Goal: Task Accomplishment & Management: Use online tool/utility

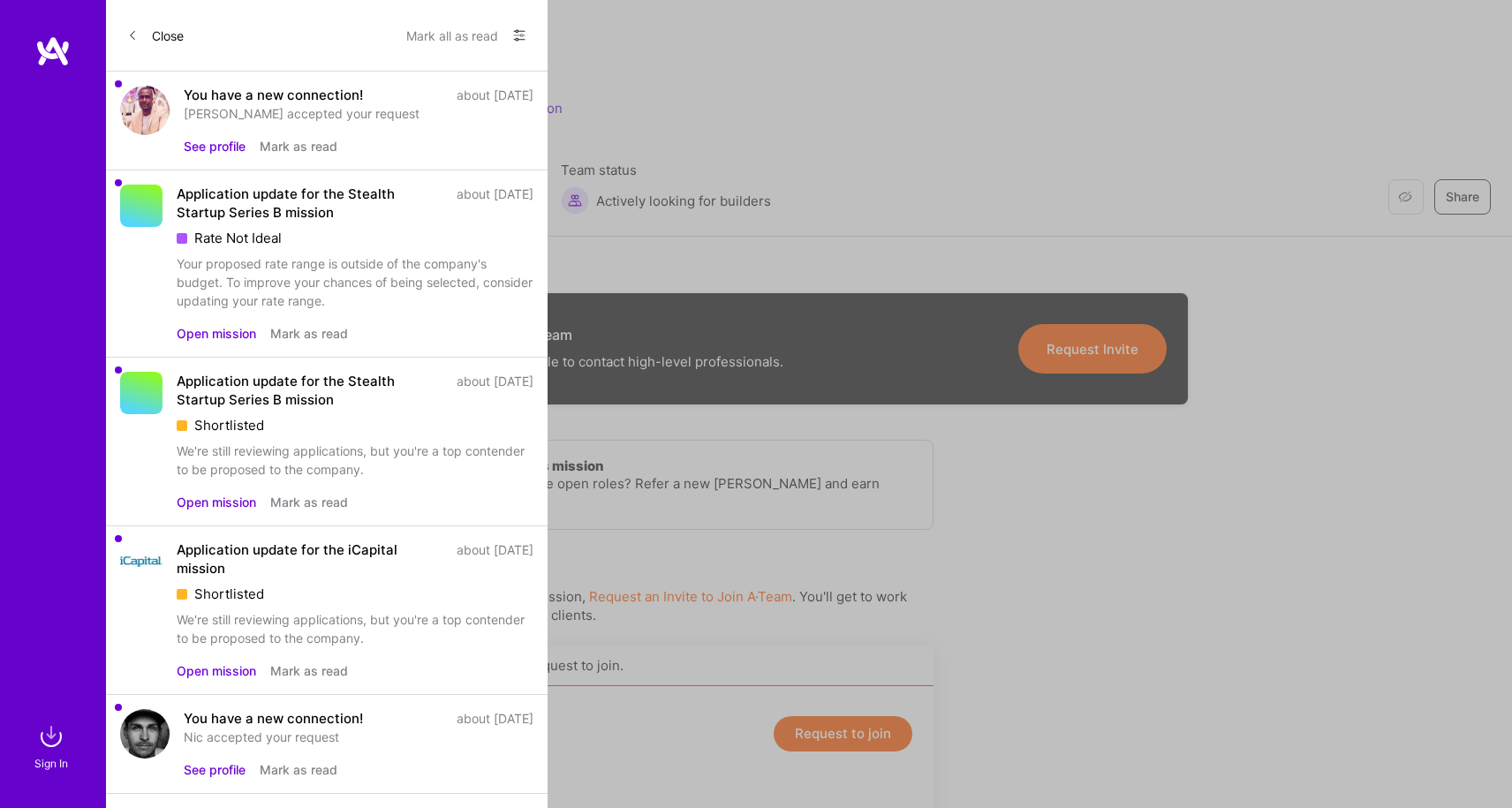
scroll to position [1839, 0]
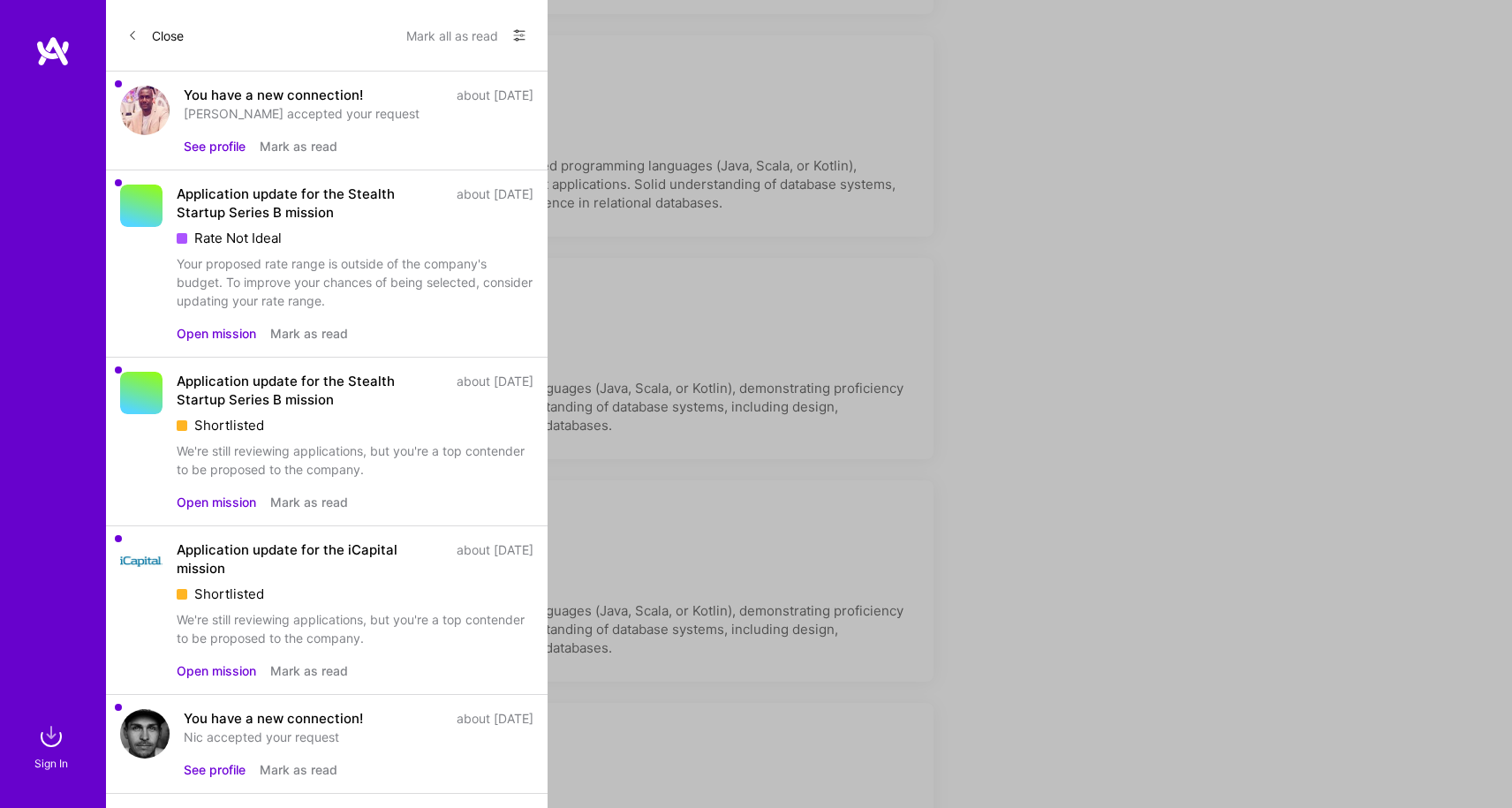
click at [129, 30] on span at bounding box center [132, 36] width 10 height 15
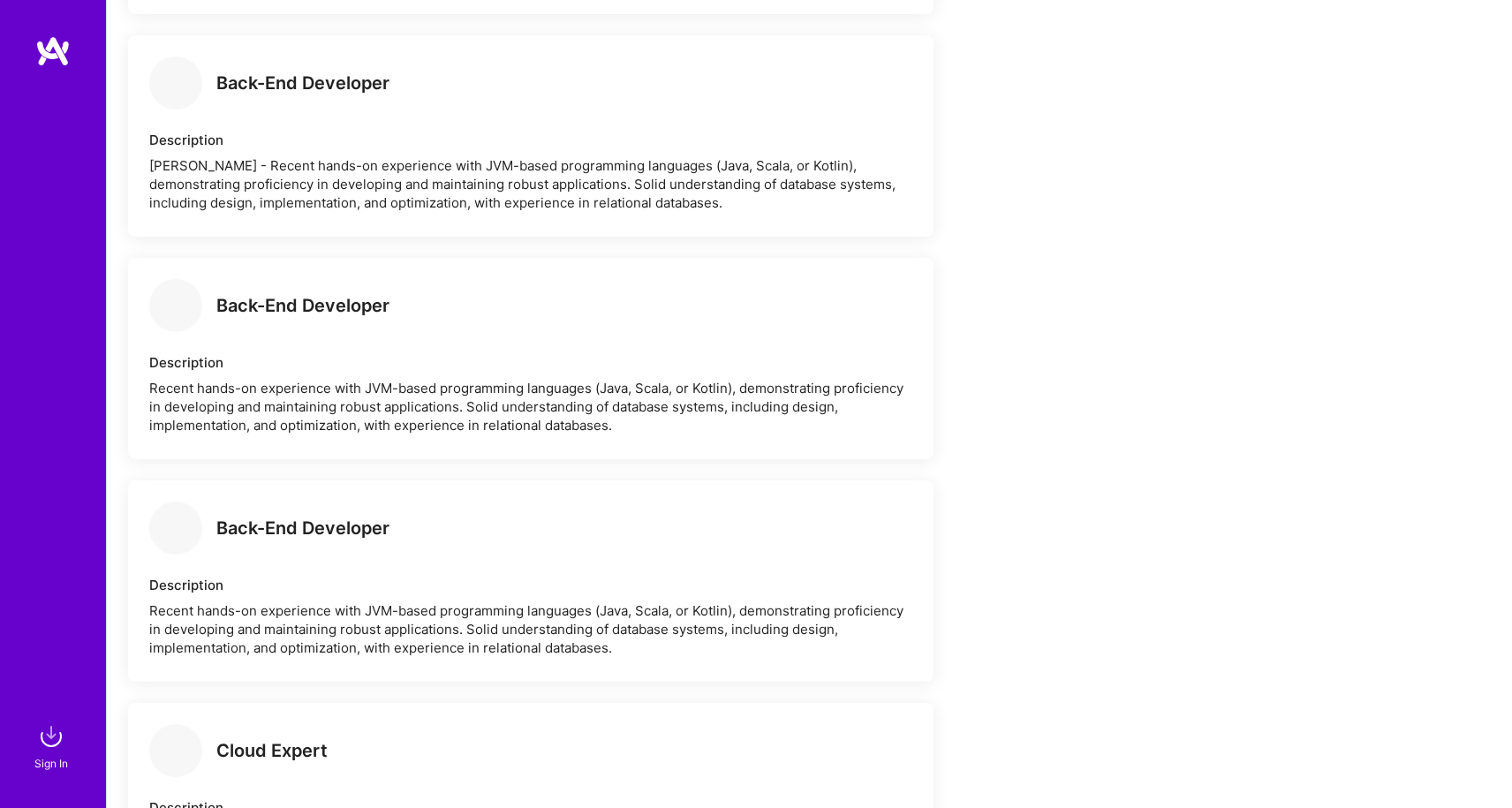
click at [59, 48] on img at bounding box center [52, 51] width 35 height 32
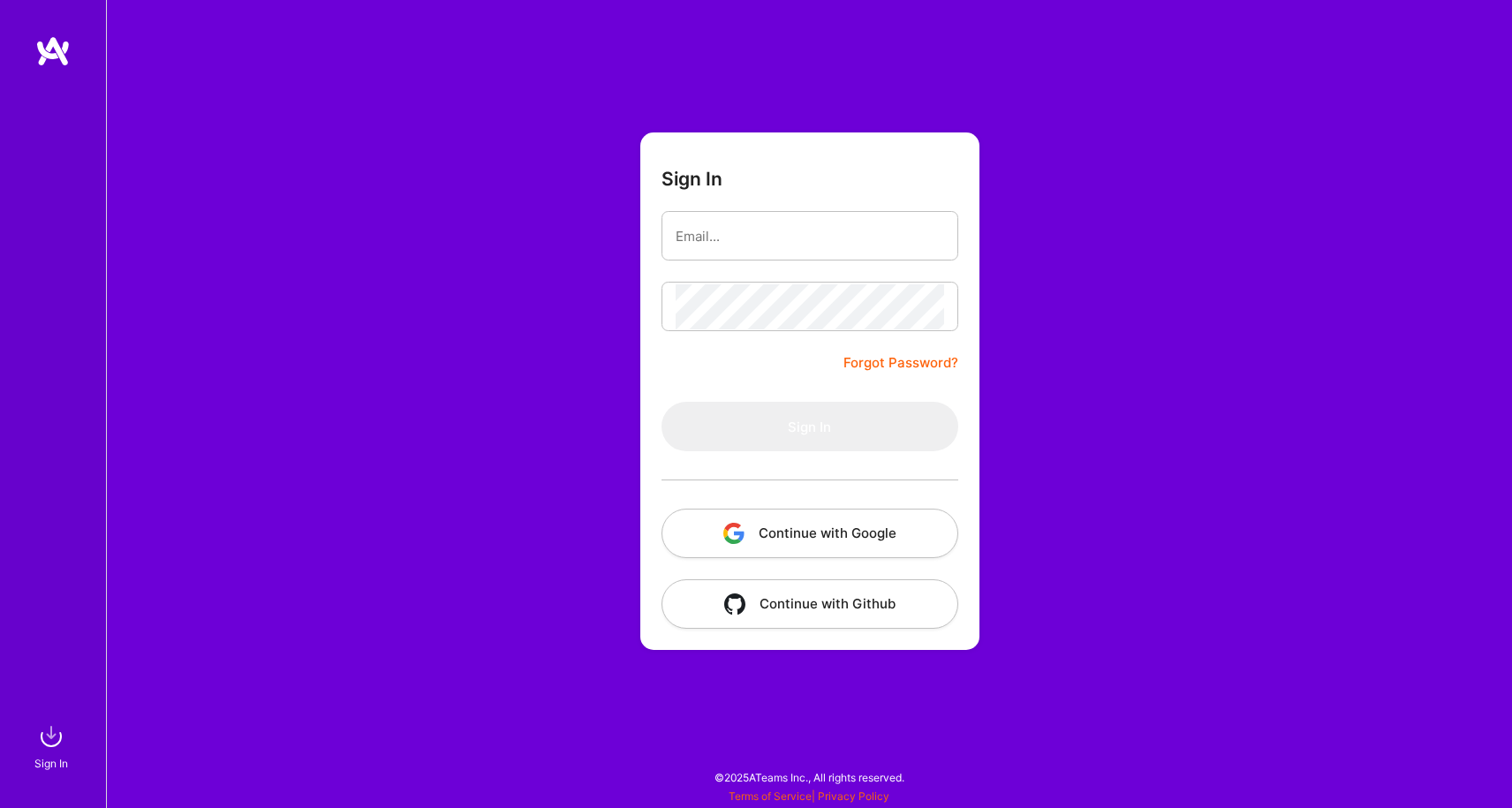
click at [806, 528] on button "Continue with Google" at bounding box center [809, 533] width 296 height 49
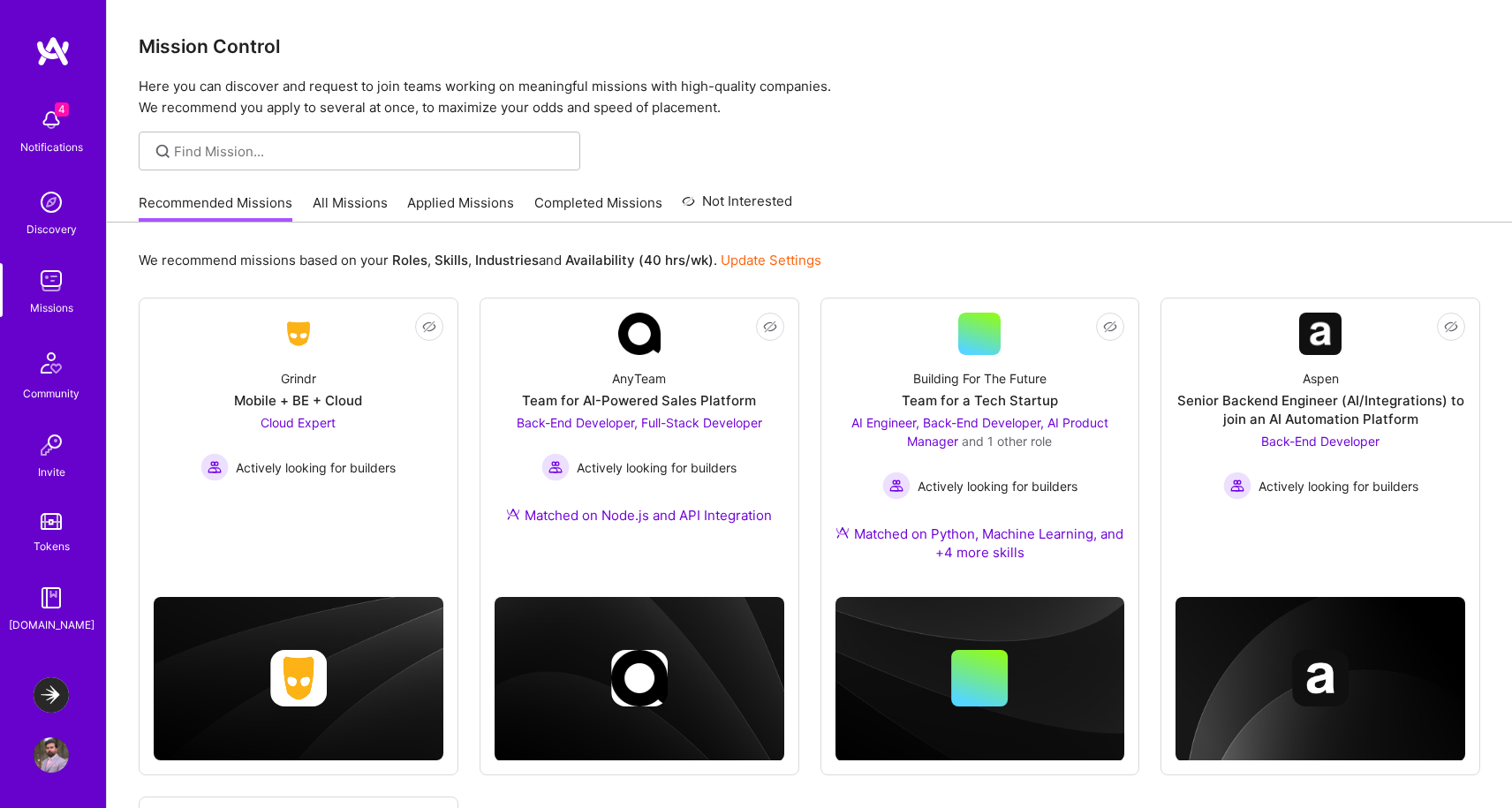
click at [18, 117] on div "4 Notifications" at bounding box center [51, 129] width 110 height 61
click at [763, 184] on div "4 4 Notifications Discovery Missions Community Invite Tokens [DOMAIN_NAME] Laun…" at bounding box center [756, 612] width 1512 height 1225
click at [332, 205] on link "All Missions" at bounding box center [349, 207] width 75 height 29
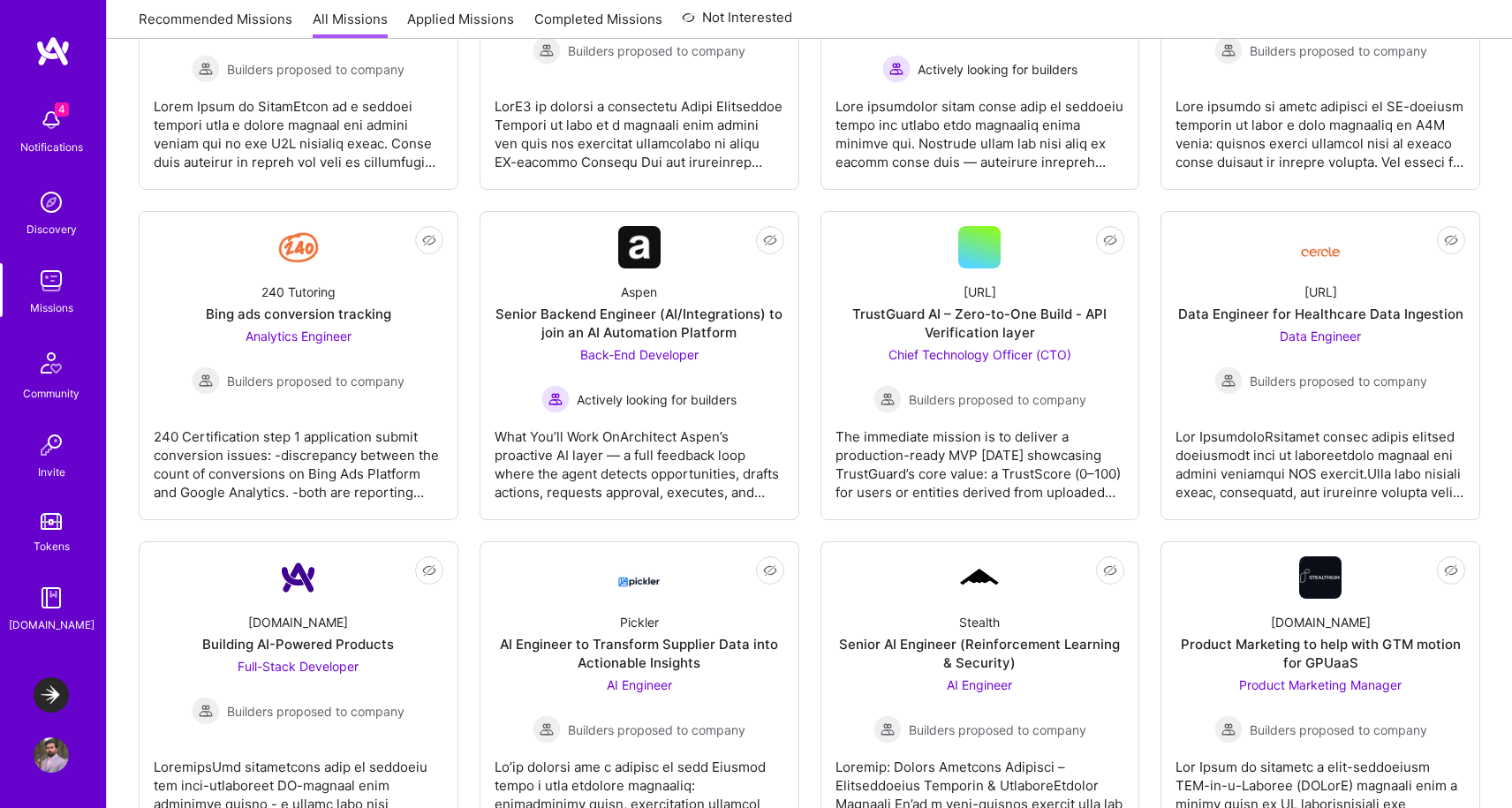
scroll to position [594, 0]
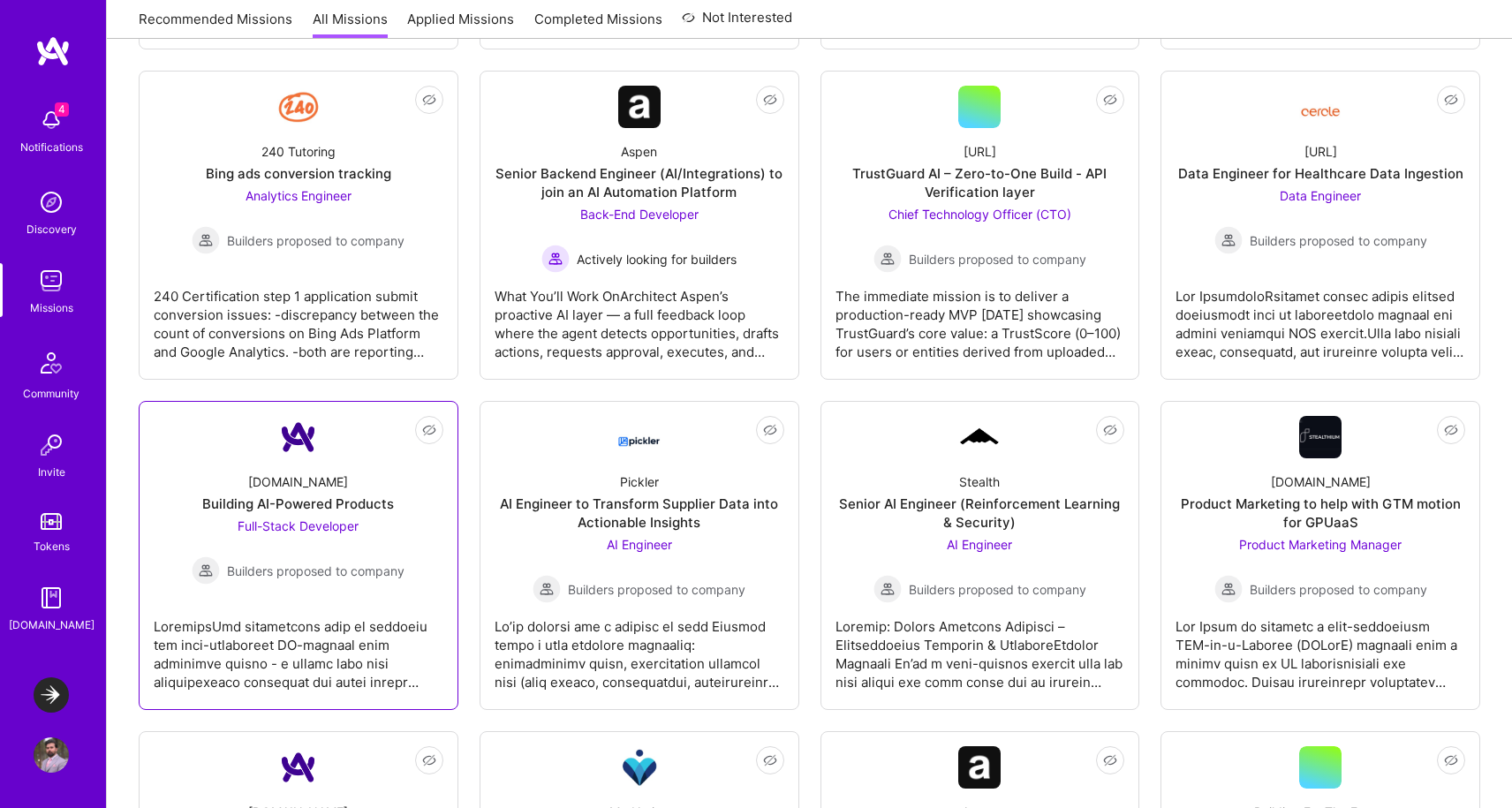
click at [279, 556] on div "Full-Stack Developer Builders proposed to company" at bounding box center [297, 551] width 213 height 68
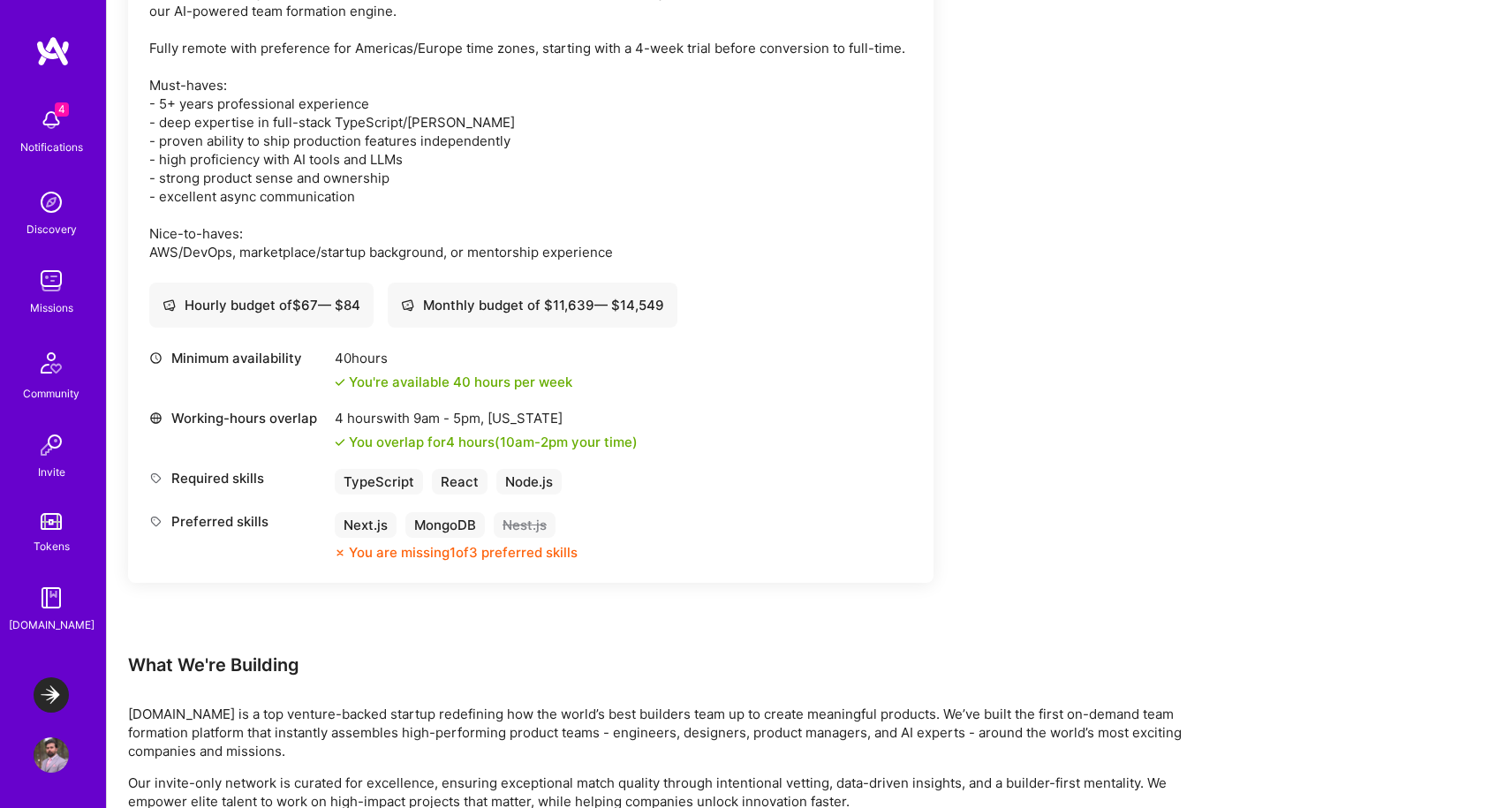
scroll to position [747, 0]
